Goal: Task Accomplishment & Management: Manage account settings

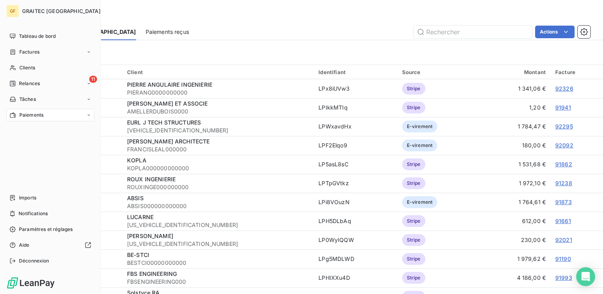
scroll to position [118, 0]
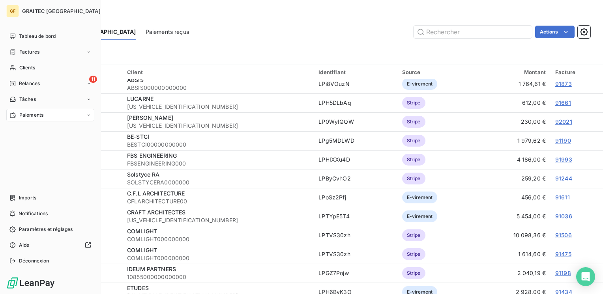
click at [22, 114] on span "Paiements" at bounding box center [31, 115] width 24 height 7
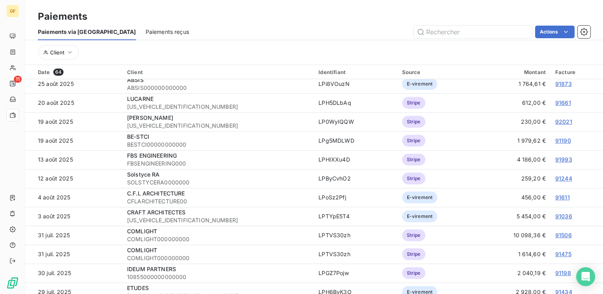
scroll to position [0, 0]
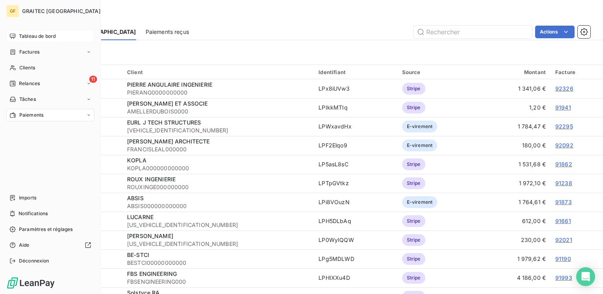
click at [44, 37] on span "Tableau de bord" at bounding box center [37, 36] width 37 height 7
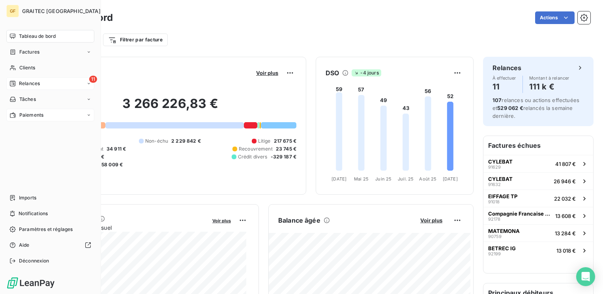
click at [24, 82] on span "Relances" at bounding box center [29, 83] width 21 height 7
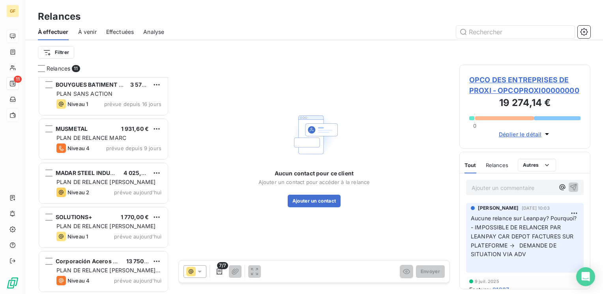
scroll to position [230, 0]
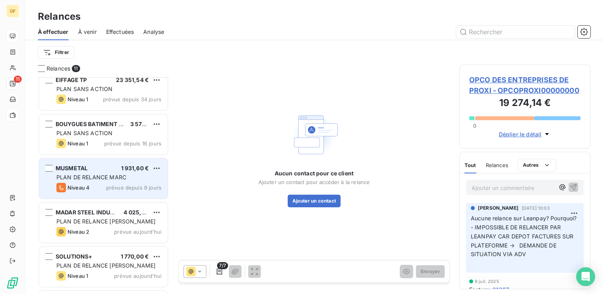
click at [120, 198] on div "MUSMETAL 1 931,60 € PLAN DE RELANCE [PERSON_NAME] 4 prévue depuis 9 jours" at bounding box center [103, 179] width 129 height 40
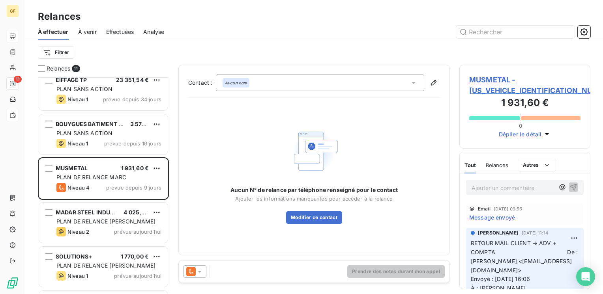
click at [493, 217] on span "Message envoyé" at bounding box center [492, 217] width 46 height 8
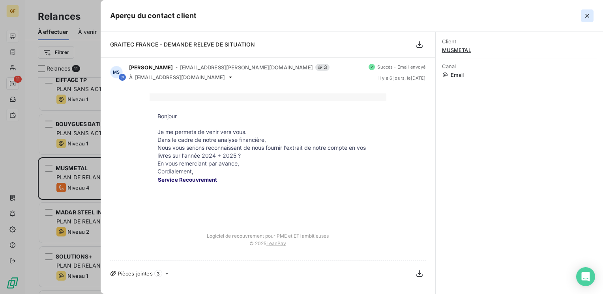
click at [585, 13] on icon "button" at bounding box center [587, 16] width 8 height 8
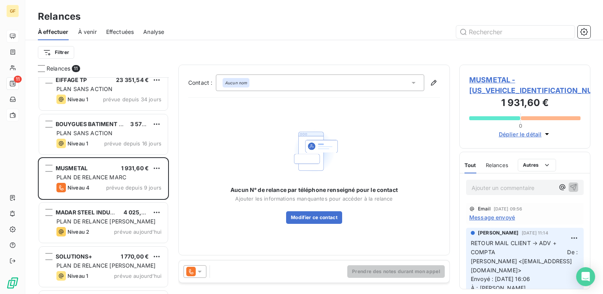
drag, startPoint x: 489, startPoint y: 184, endPoint x: 500, endPoint y: 178, distance: 13.1
click at [497, 180] on div "Ajouter un commentaire ﻿" at bounding box center [525, 187] width 118 height 15
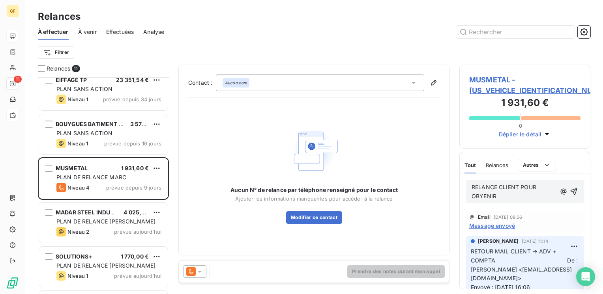
click at [480, 195] on span "RELANCE CLIENT POUR OBYENIR" at bounding box center [504, 192] width 66 height 16
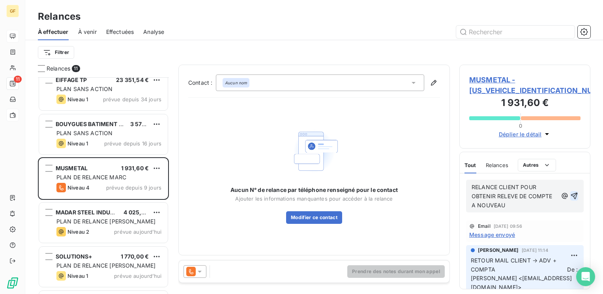
click at [570, 193] on icon "button" at bounding box center [574, 196] width 8 height 8
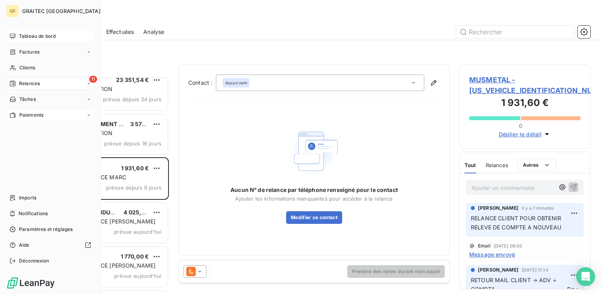
click at [29, 82] on span "Relances" at bounding box center [29, 83] width 21 height 7
click at [34, 64] on span "Clients" at bounding box center [27, 67] width 16 height 7
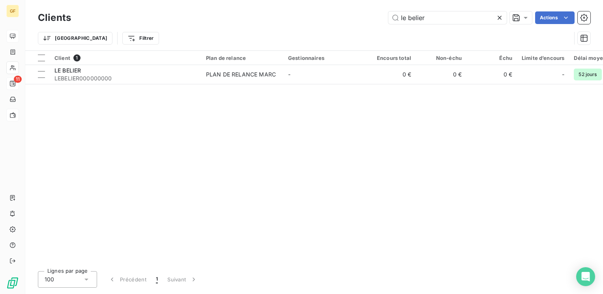
drag, startPoint x: 439, startPoint y: 18, endPoint x: 266, endPoint y: 42, distance: 174.4
click at [266, 42] on div "Clients le belier Actions Trier Filtrer" at bounding box center [314, 29] width 552 height 41
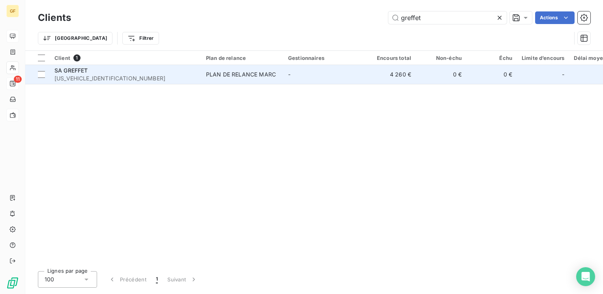
type input "greffet"
click at [85, 75] on span "[US_VEHICLE_IDENTIFICATION_NUMBER]" at bounding box center [125, 79] width 142 height 8
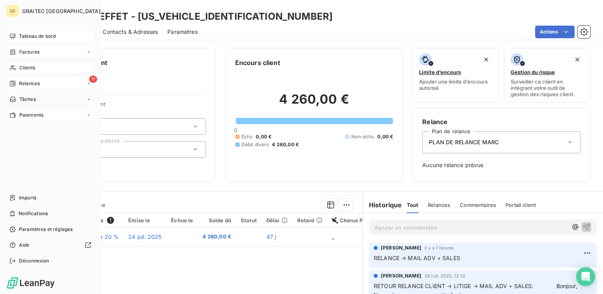
click at [23, 51] on span "Factures" at bounding box center [29, 52] width 20 height 7
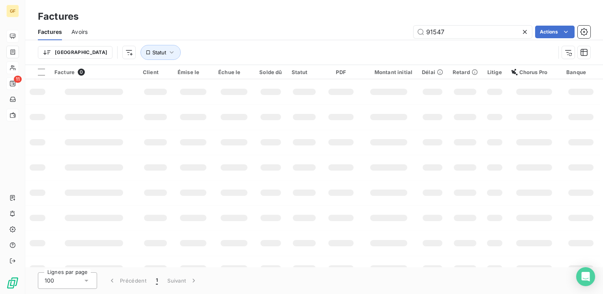
drag, startPoint x: 462, startPoint y: 30, endPoint x: 394, endPoint y: 33, distance: 67.5
click at [394, 33] on div "91547 Actions" at bounding box center [343, 32] width 493 height 13
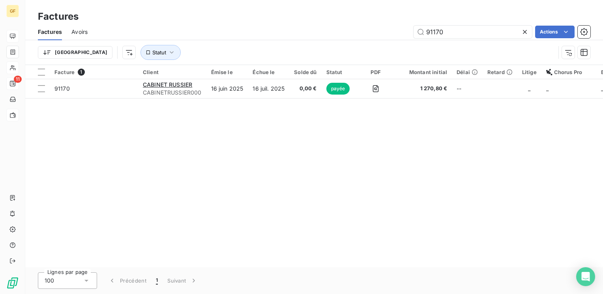
drag, startPoint x: 440, startPoint y: 28, endPoint x: 334, endPoint y: 24, distance: 106.2
click at [334, 26] on div "91170 Actions" at bounding box center [343, 32] width 493 height 13
type input "91770"
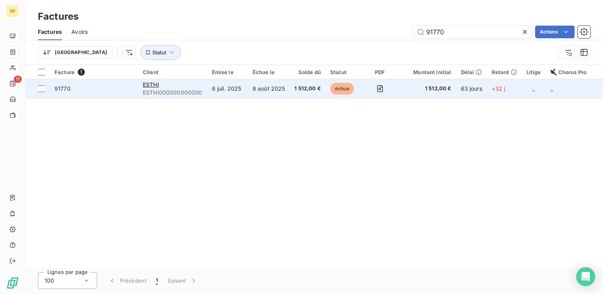
click at [164, 87] on div "ESTHI" at bounding box center [173, 85] width 60 height 8
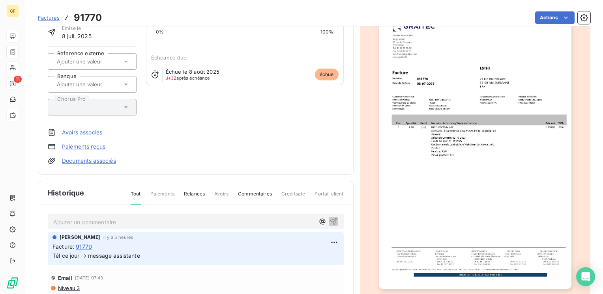
scroll to position [142, 0]
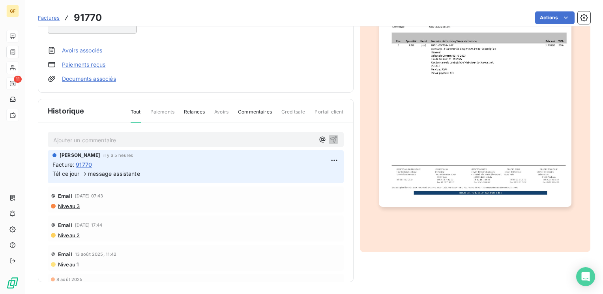
click at [427, 82] on img "button" at bounding box center [475, 71] width 192 height 272
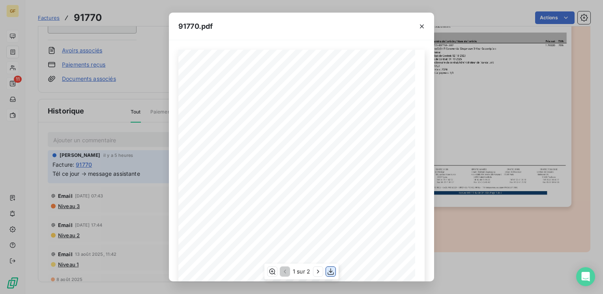
click at [326, 271] on button "button" at bounding box center [330, 271] width 9 height 9
click at [421, 23] on icon "button" at bounding box center [422, 26] width 8 height 8
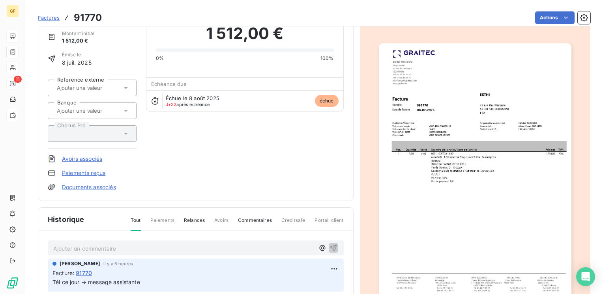
scroll to position [79, 0]
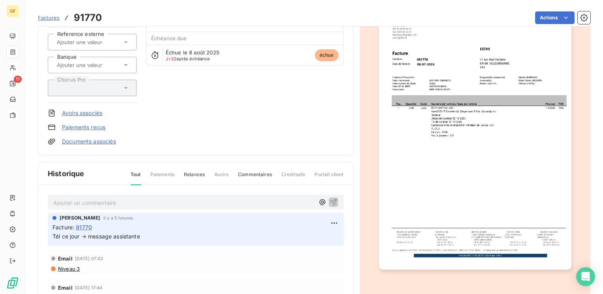
click at [82, 198] on p "Ajouter un commentaire ﻿" at bounding box center [183, 203] width 261 height 10
click at [124, 192] on div "RETOUR BOSSTE [PERSON_NAME] il y a 5 heures Facture : 91770 Tél ce jour → messa…" at bounding box center [195, 276] width 315 height 183
drag, startPoint x: 124, startPoint y: 192, endPoint x: 125, endPoint y: 173, distance: 19.0
click at [125, 173] on div "Historique Tout Paiements Relances Avoirs Commentaires Creditsafe Portail clien…" at bounding box center [195, 253] width 315 height 183
drag, startPoint x: 77, startPoint y: 201, endPoint x: 120, endPoint y: 204, distance: 42.7
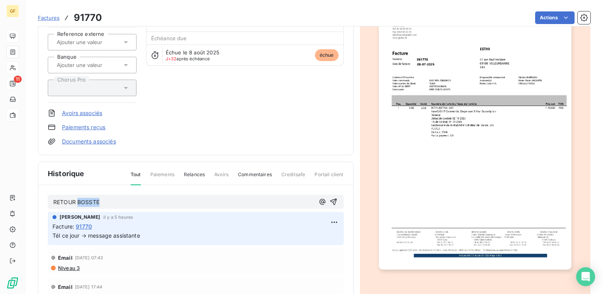
click at [117, 206] on p "RETOUR BOSSTE" at bounding box center [183, 202] width 261 height 9
click at [329, 203] on icon "button" at bounding box center [333, 202] width 8 height 8
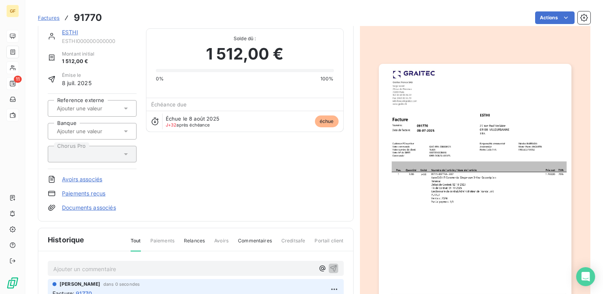
scroll to position [0, 0]
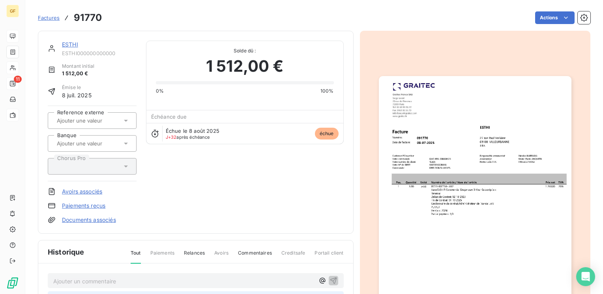
click at [65, 43] on link "ESTHI" at bounding box center [70, 44] width 16 height 7
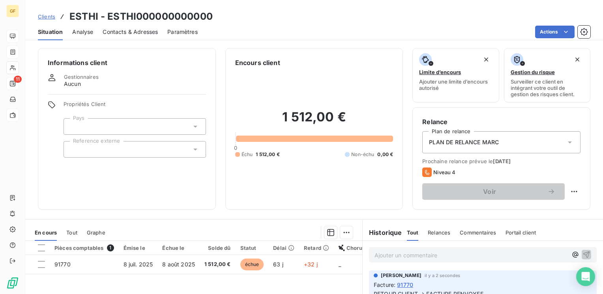
drag, startPoint x: 129, startPoint y: 32, endPoint x: 142, endPoint y: 33, distance: 13.8
click at [129, 32] on span "Contacts & Adresses" at bounding box center [130, 32] width 55 height 8
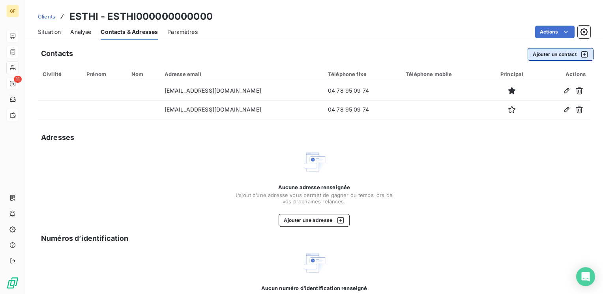
click at [560, 54] on button "Ajouter un contact" at bounding box center [560, 54] width 66 height 13
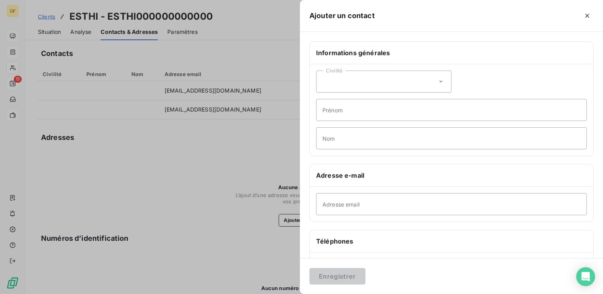
drag, startPoint x: 333, startPoint y: 217, endPoint x: 329, endPoint y: 209, distance: 9.0
click at [333, 217] on div "Adresse email" at bounding box center [451, 204] width 283 height 35
click at [329, 205] on input "Adresse email" at bounding box center [451, 204] width 271 height 22
paste input "[EMAIL_ADDRESS][DOMAIN_NAME]"
type input "[EMAIL_ADDRESS][DOMAIN_NAME]"
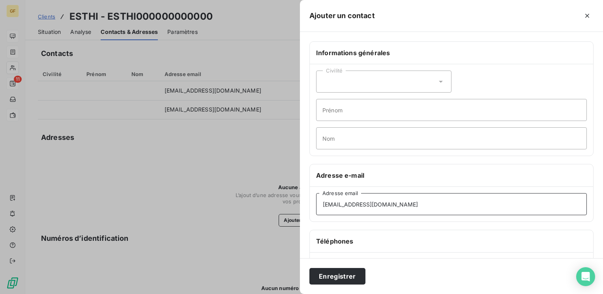
drag, startPoint x: 410, startPoint y: 204, endPoint x: 264, endPoint y: 218, distance: 147.4
click at [264, 294] on div "Ajouter un contact Informations générales Civilité Prénom Nom Adresse e-mail [E…" at bounding box center [301, 294] width 603 height 0
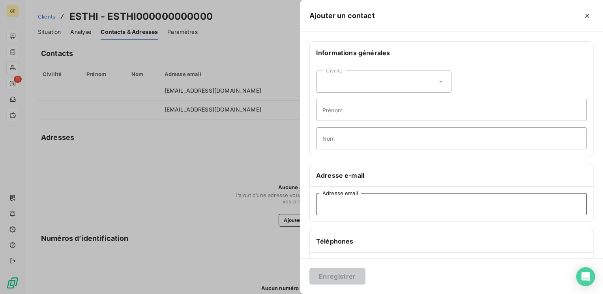
click at [346, 204] on input "Adresse email" at bounding box center [451, 204] width 271 height 22
paste input "[PERSON_NAME][EMAIL_ADDRESS][DOMAIN_NAME]"
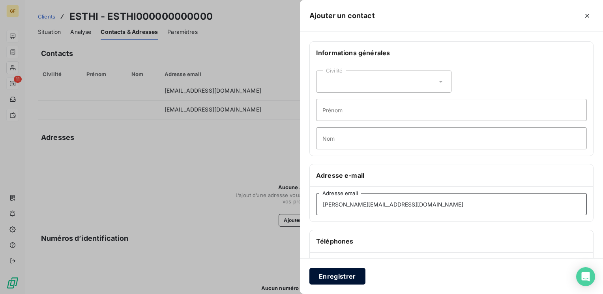
type input "[PERSON_NAME][EMAIL_ADDRESS][DOMAIN_NAME]"
click at [344, 282] on button "Enregistrer" at bounding box center [337, 276] width 56 height 17
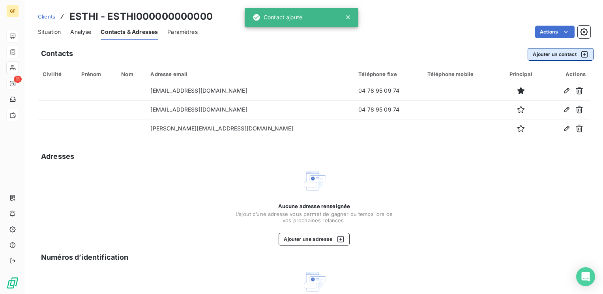
click at [544, 53] on button "Ajouter un contact" at bounding box center [560, 54] width 66 height 13
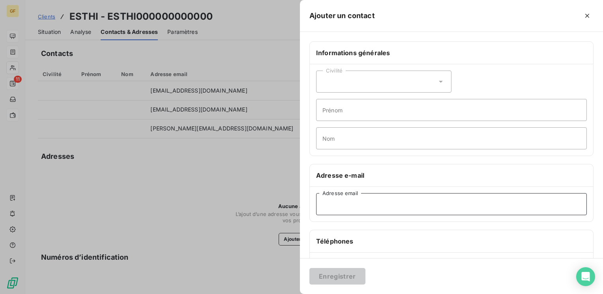
click at [343, 205] on input "Adresse email" at bounding box center [451, 204] width 271 height 22
paste input "[EMAIL_ADDRESS][DOMAIN_NAME]"
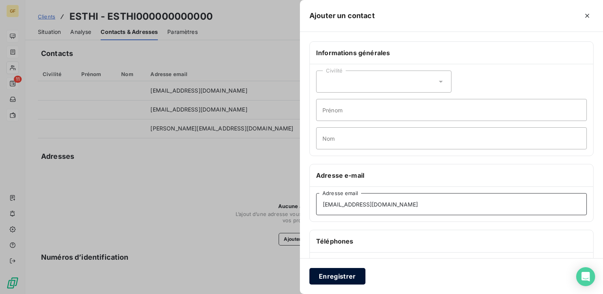
type input "[EMAIL_ADDRESS][DOMAIN_NAME]"
click at [331, 276] on button "Enregistrer" at bounding box center [337, 276] width 56 height 17
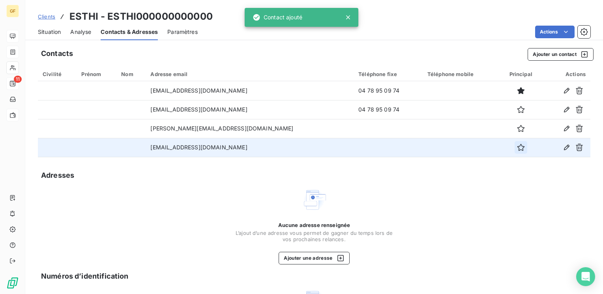
click at [517, 148] on icon "button" at bounding box center [521, 148] width 8 height 8
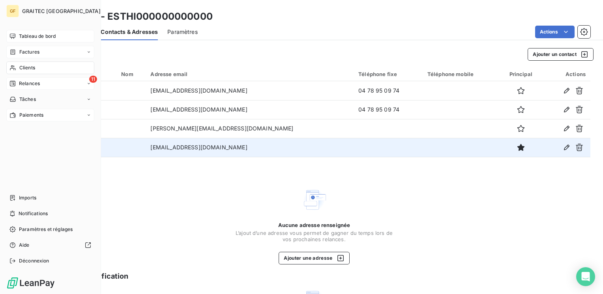
click at [22, 36] on span "Tableau de bord" at bounding box center [37, 36] width 37 height 7
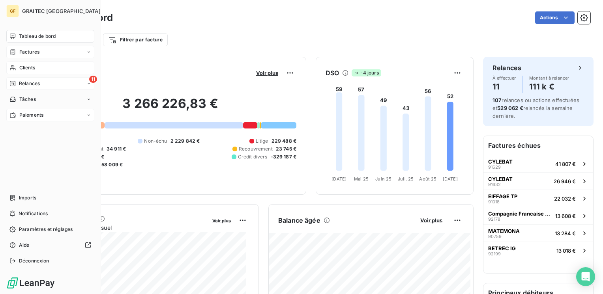
click at [25, 54] on span "Factures" at bounding box center [29, 52] width 20 height 7
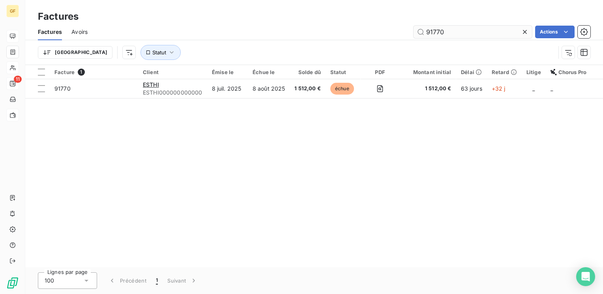
drag, startPoint x: 441, startPoint y: 33, endPoint x: 423, endPoint y: 35, distance: 17.5
click at [423, 35] on input "91770" at bounding box center [472, 32] width 118 height 13
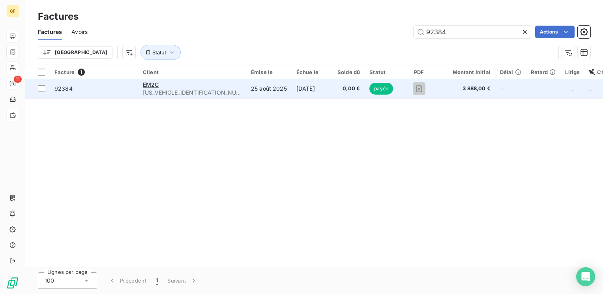
type input "92384"
click at [205, 87] on td "EM2C [US_VEHICLE_IDENTIFICATION_NUMBER]" at bounding box center [192, 88] width 108 height 19
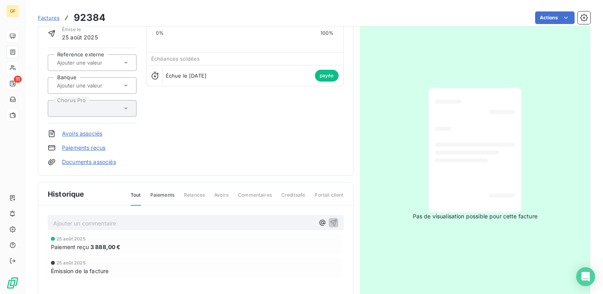
scroll to position [79, 0]
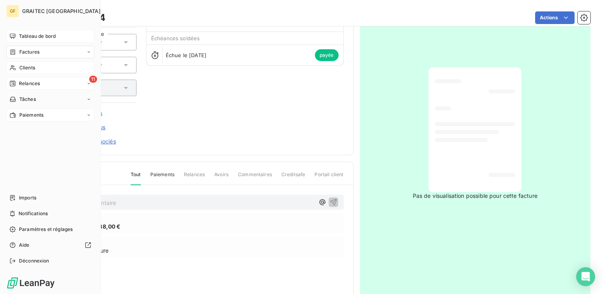
click at [33, 35] on span "Tableau de bord" at bounding box center [37, 36] width 37 height 7
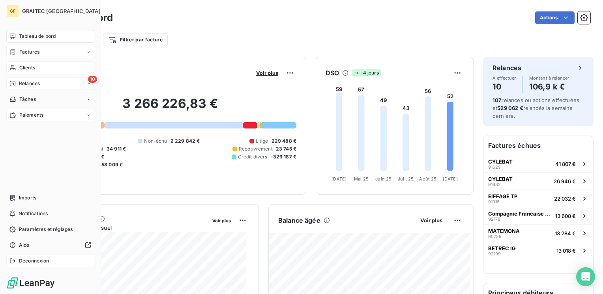
click at [24, 259] on span "Déconnexion" at bounding box center [34, 261] width 30 height 7
